Goal: Navigation & Orientation: Understand site structure

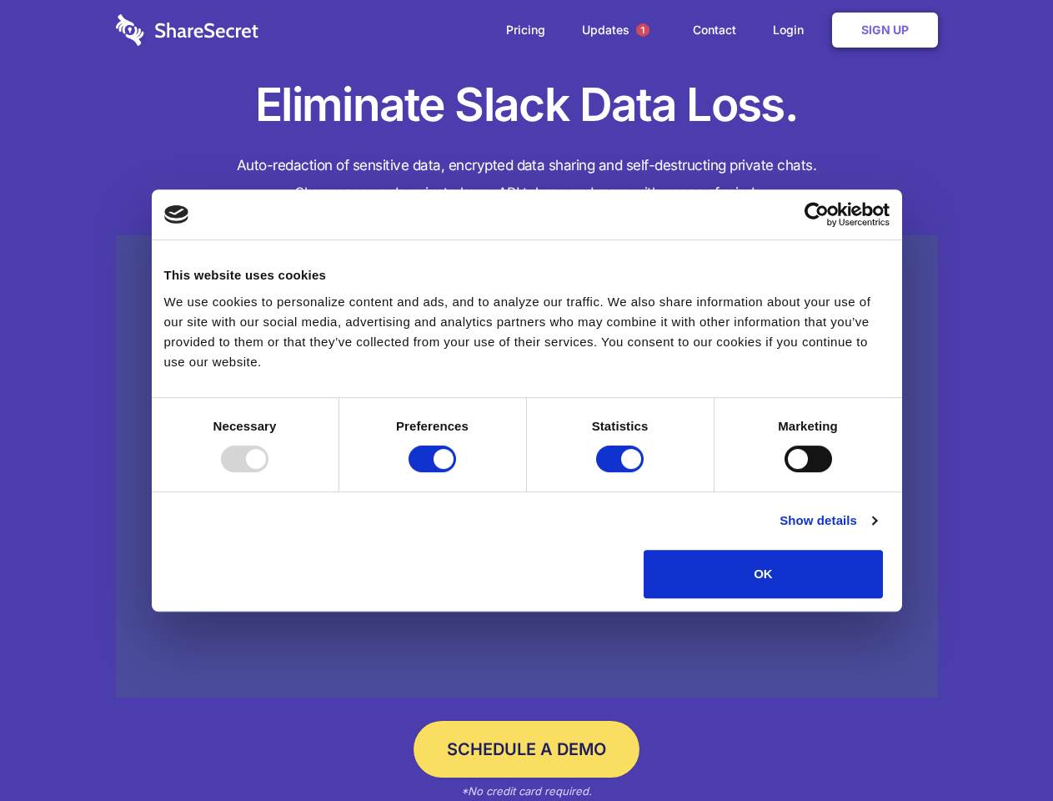
click at [269, 472] on div at bounding box center [245, 458] width 48 height 27
click at [456, 472] on input "Preferences" at bounding box center [433, 458] width 48 height 27
checkbox input "false"
click at [622, 472] on input "Statistics" at bounding box center [620, 458] width 48 height 27
checkbox input "false"
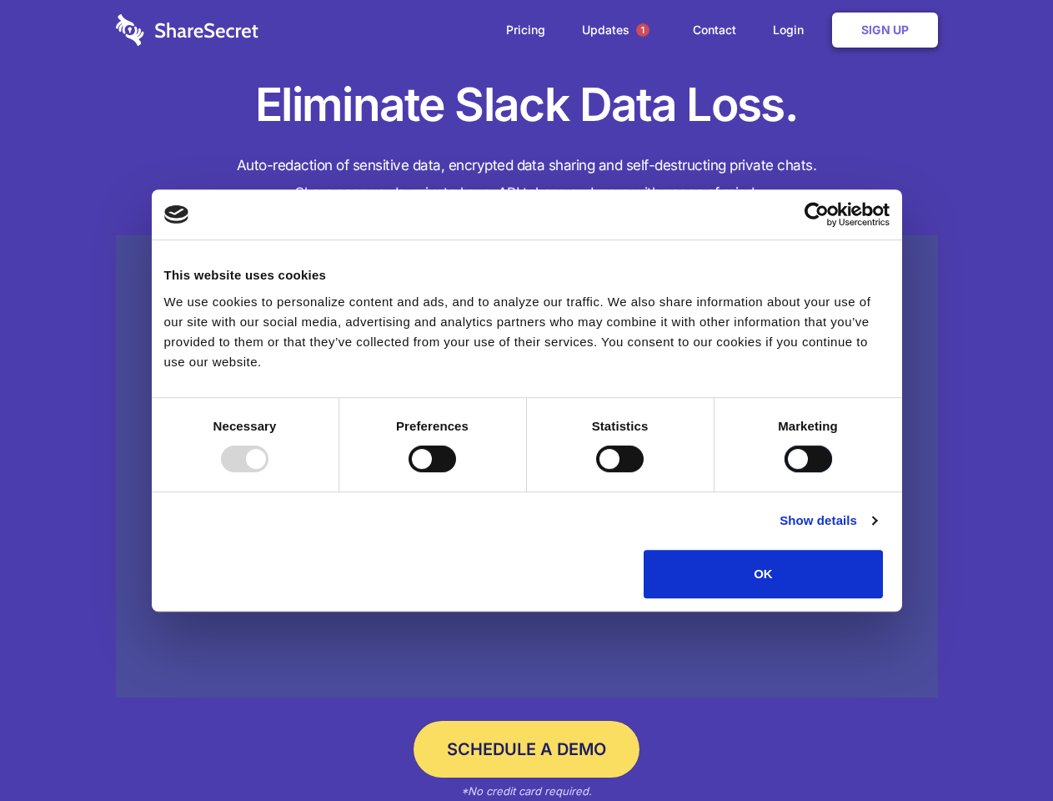
click at [785, 472] on input "Marketing" at bounding box center [809, 458] width 48 height 27
checkbox input "true"
